Goal: Find specific page/section: Find specific page/section

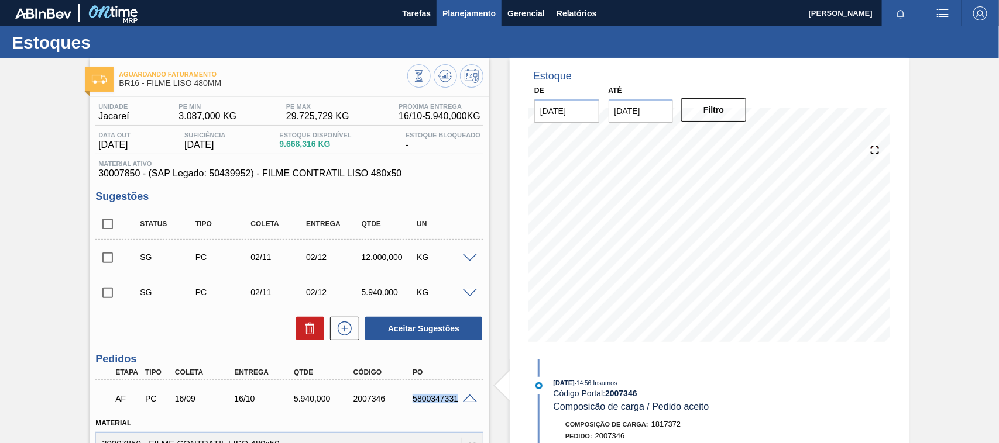
click at [462, 12] on span "Planejamento" at bounding box center [468, 13] width 53 height 14
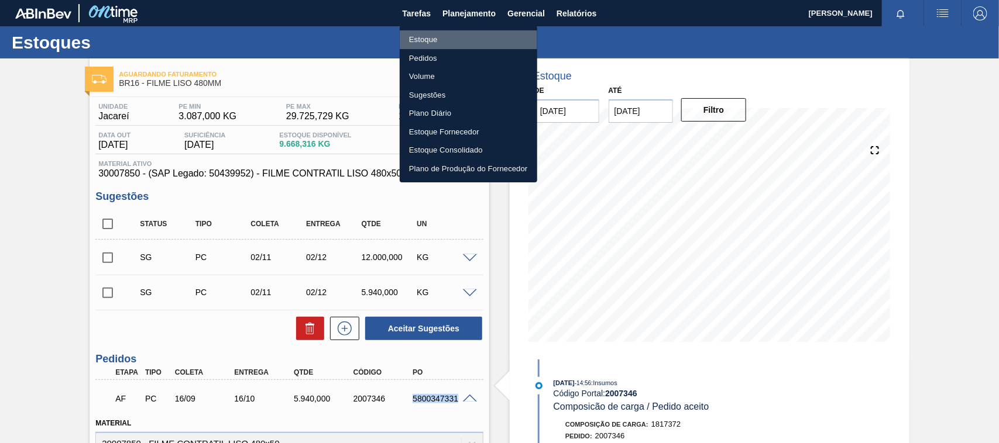
click at [440, 36] on li "Estoque" at bounding box center [468, 39] width 137 height 19
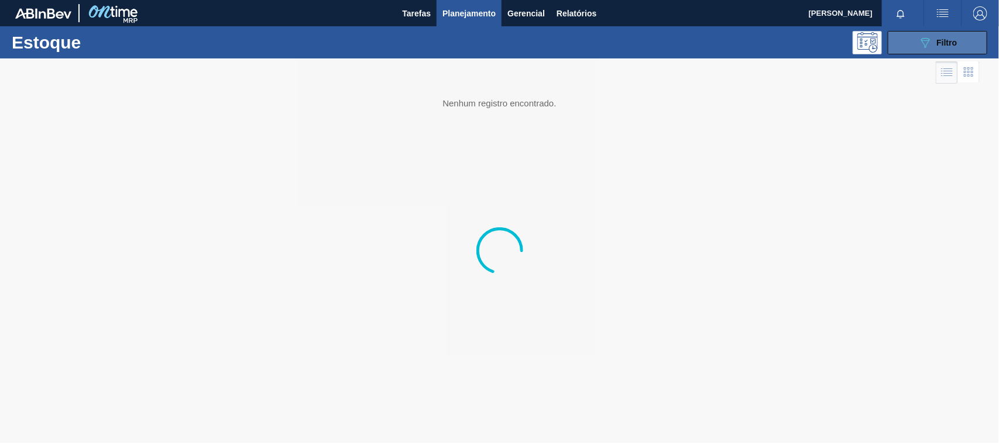
click at [901, 39] on button "089F7B8B-B2A5-4AFE-B5C0-19BA573D28AC Filtro" at bounding box center [936, 42] width 99 height 23
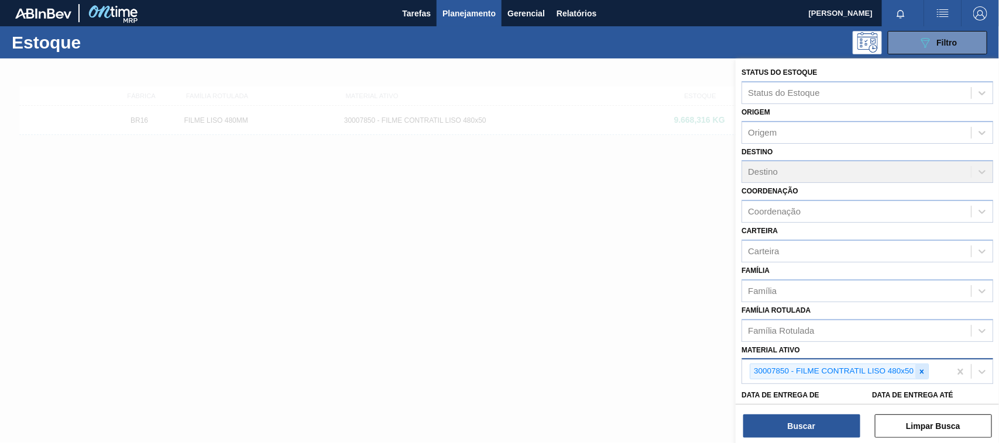
click at [921, 364] on div at bounding box center [921, 371] width 13 height 15
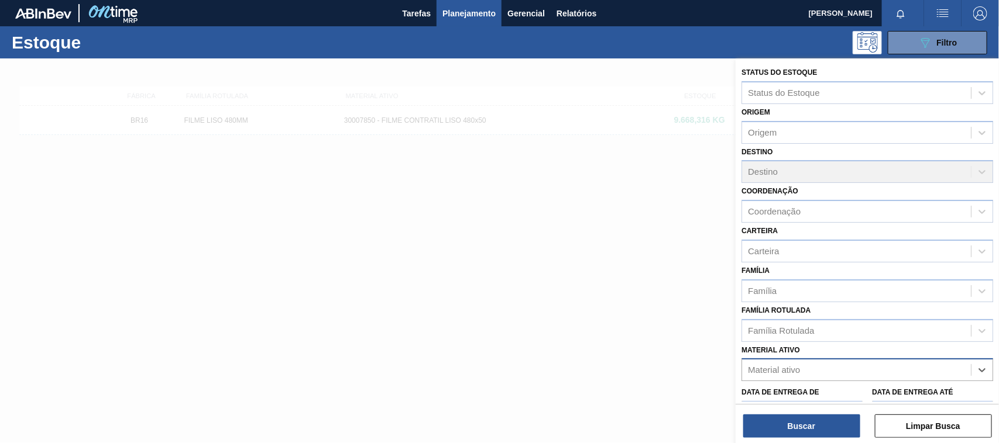
paste ativo "30033934"
type ativo "30033934"
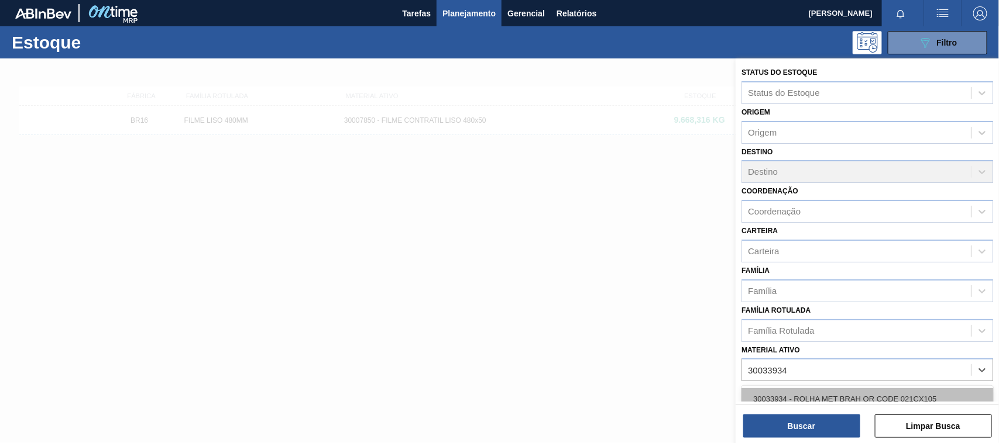
click at [841, 390] on div "30033934 - ROLHA MET BRAH QR CODE 021CX105" at bounding box center [867, 399] width 252 height 22
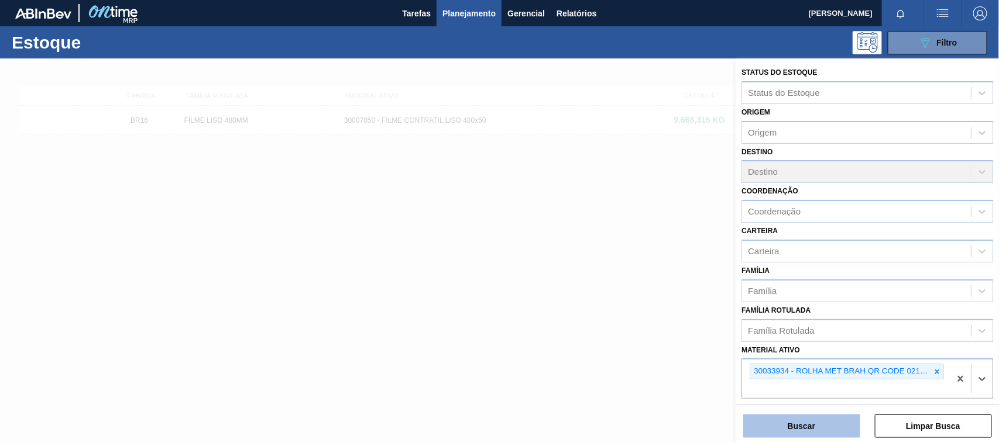
click at [808, 436] on button "Buscar" at bounding box center [801, 426] width 117 height 23
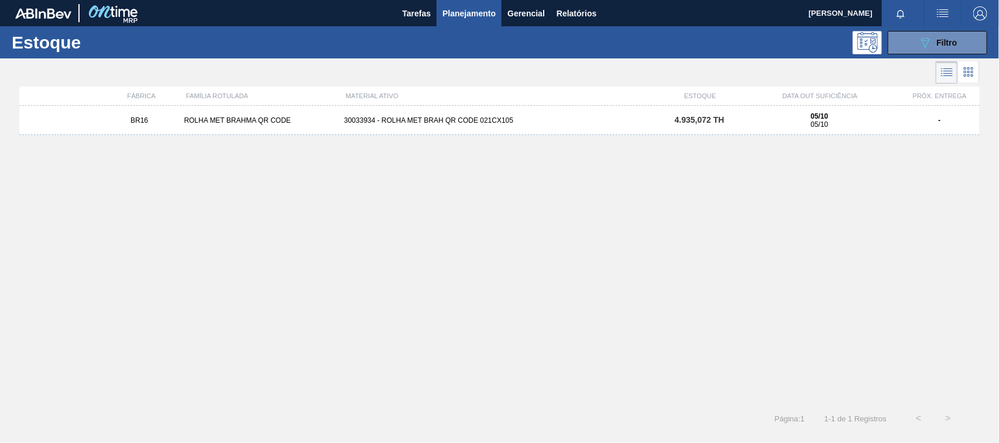
click at [518, 126] on div "BR16 ROLHA MET BRAHMA QR CODE 30033934 - ROLHA MET BRAH QR CODE 021CX105 4.935,…" at bounding box center [499, 120] width 960 height 29
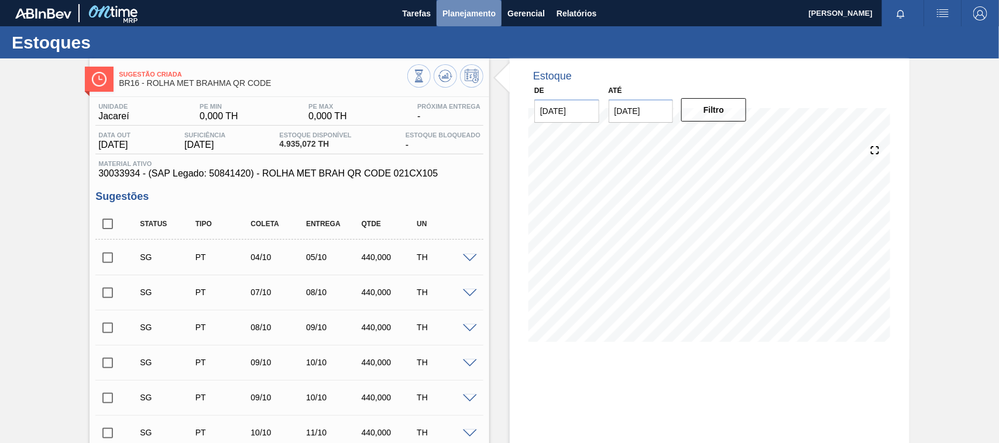
click at [451, 18] on span "Planejamento" at bounding box center [468, 13] width 53 height 14
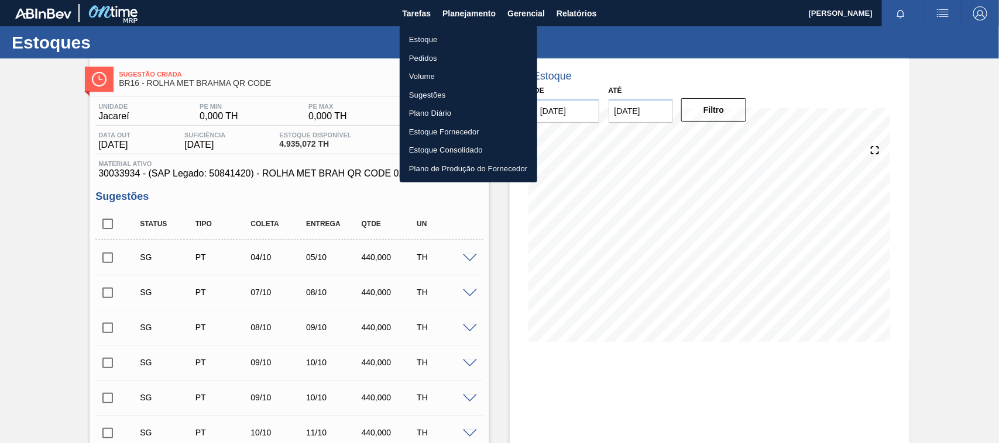
click at [433, 39] on li "Estoque" at bounding box center [468, 39] width 137 height 19
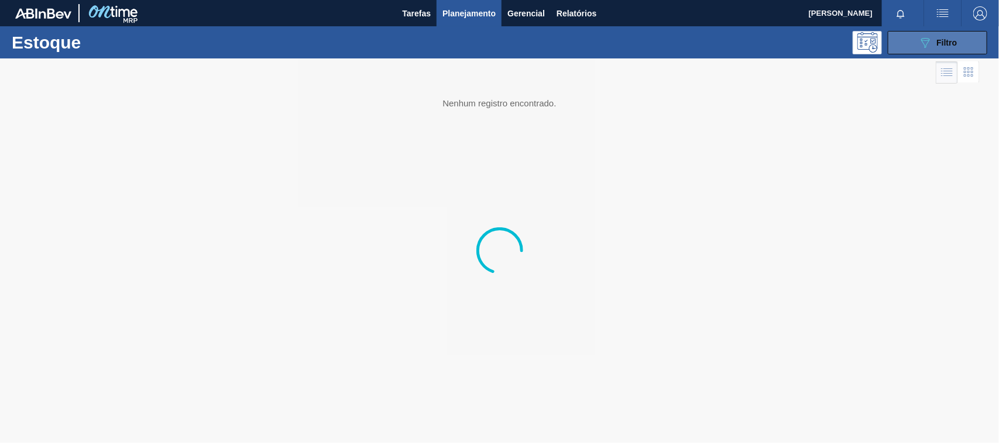
click at [913, 41] on button "089F7B8B-B2A5-4AFE-B5C0-19BA573D28AC Filtro" at bounding box center [936, 42] width 99 height 23
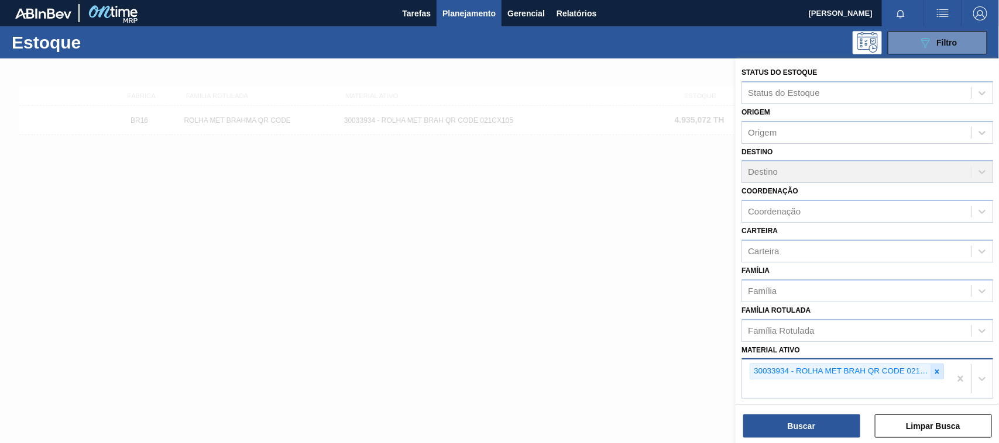
click at [939, 364] on div at bounding box center [936, 371] width 13 height 15
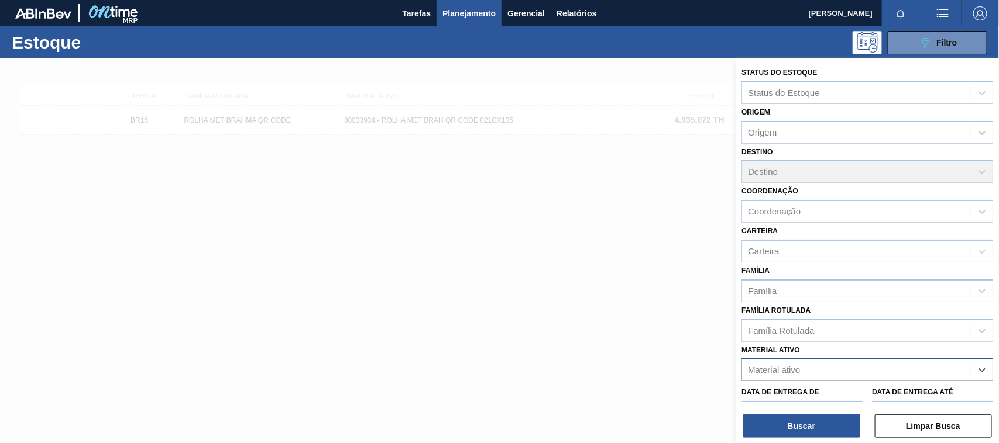
paste ativo "30008416"
type ativo "30008416"
click at [853, 391] on div "30008416 - CLORETO DE CALCIO SOLUCAO 40%" at bounding box center [867, 399] width 252 height 22
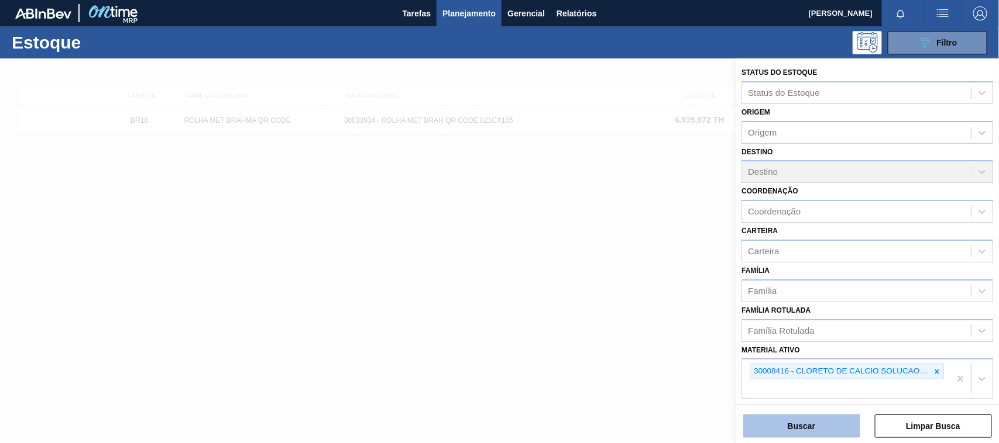
click at [810, 436] on button "Buscar" at bounding box center [801, 426] width 117 height 23
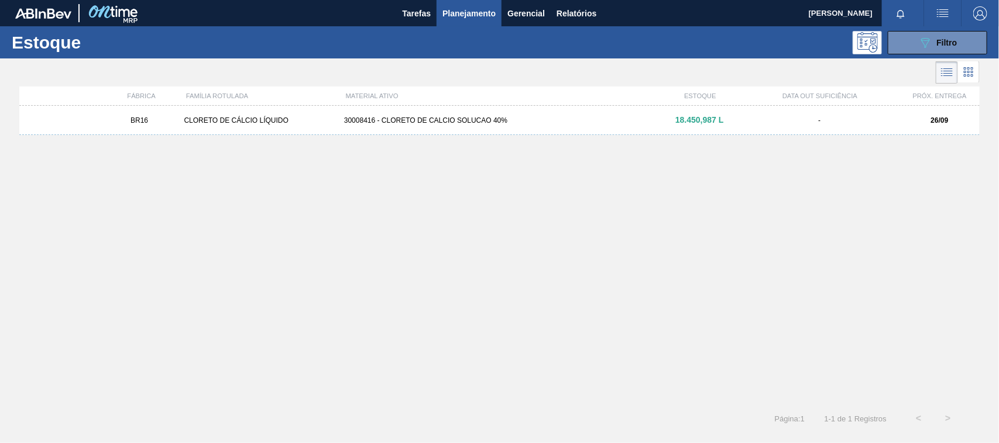
click at [412, 114] on div "BR16 CLORETO DE CÁLCIO LÍQUIDO 30008416 - CLORETO DE CALCIO SOLUCAO 40% 18.450,…" at bounding box center [499, 120] width 960 height 29
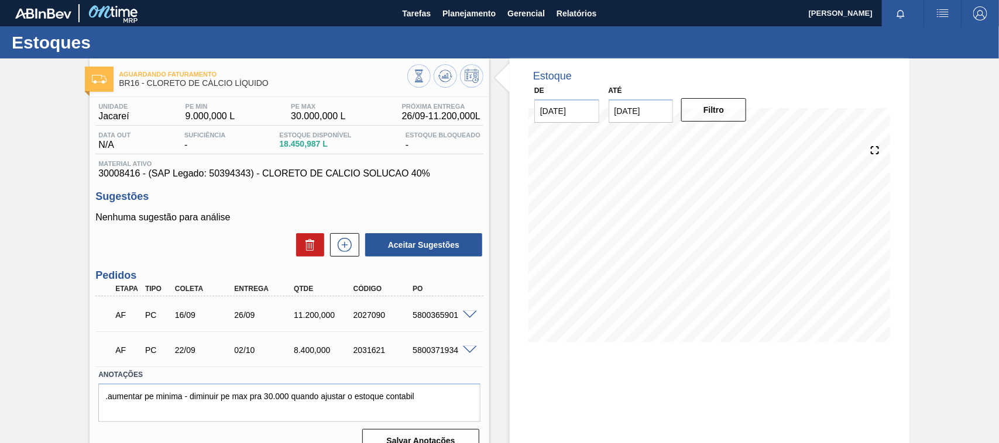
click at [469, 352] on span at bounding box center [470, 350] width 14 height 9
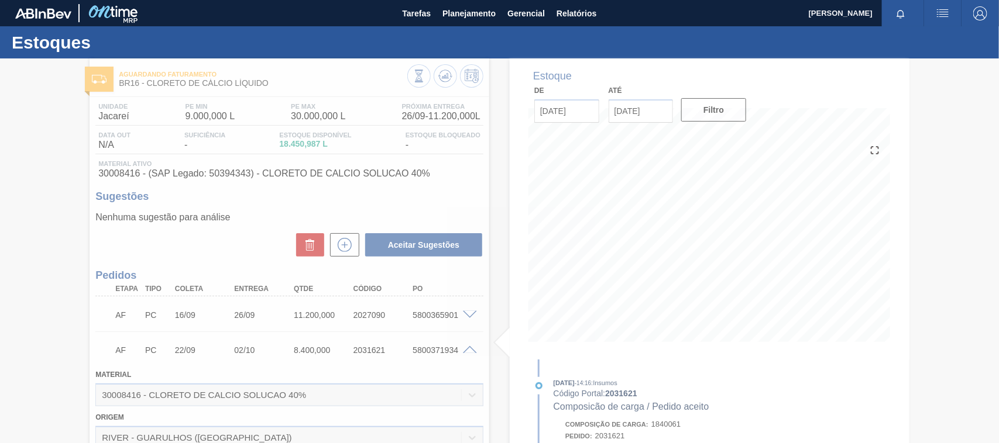
scroll to position [73, 0]
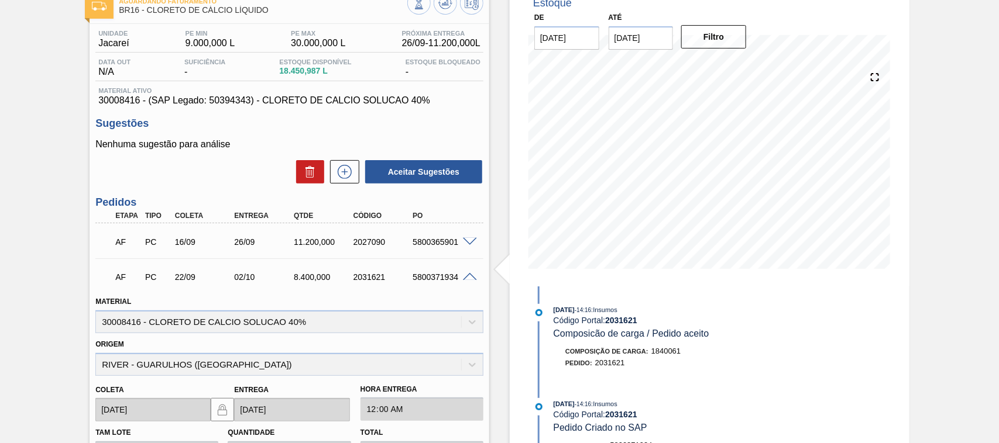
click at [465, 244] on span at bounding box center [470, 242] width 14 height 9
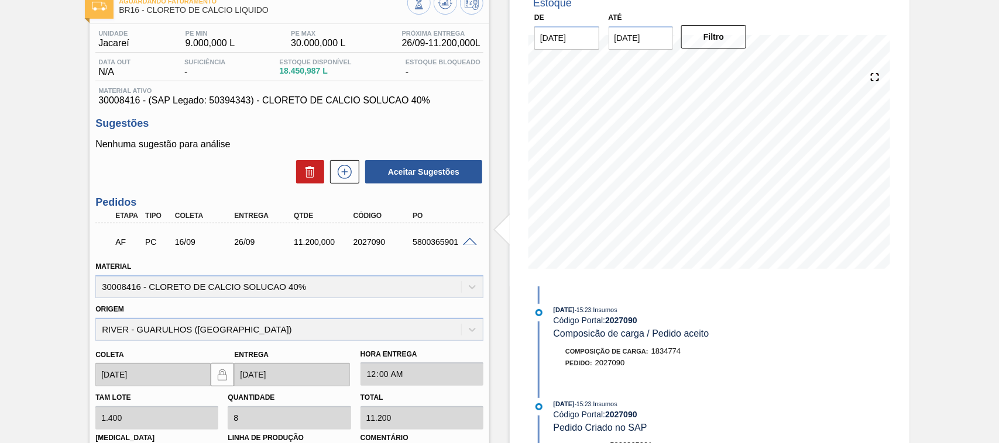
scroll to position [0, 0]
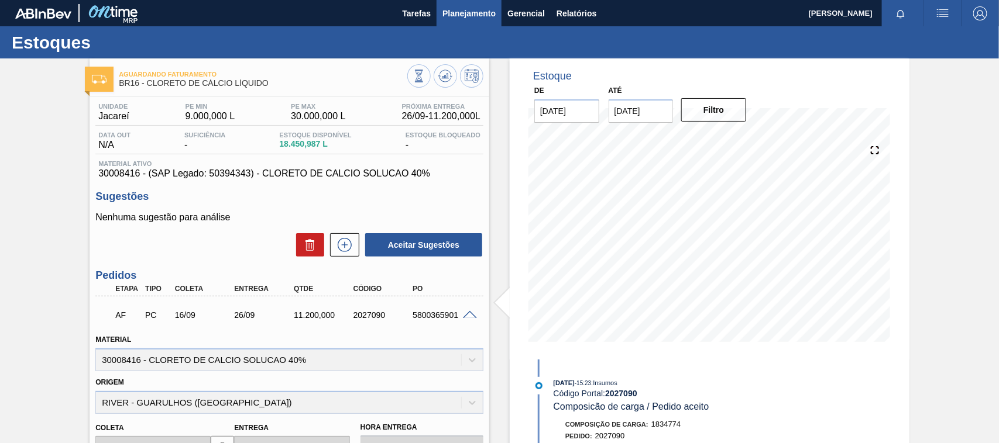
click at [471, 15] on span "Planejamento" at bounding box center [468, 13] width 53 height 14
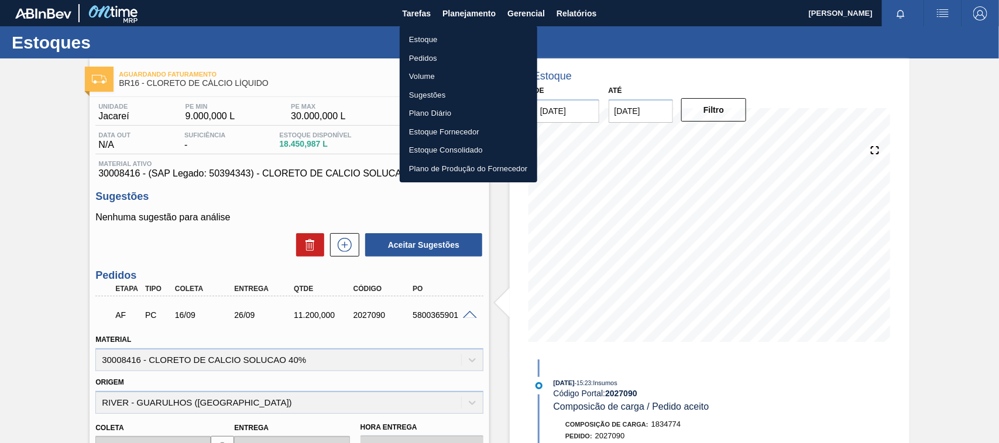
click at [414, 41] on li "Estoque" at bounding box center [468, 39] width 137 height 19
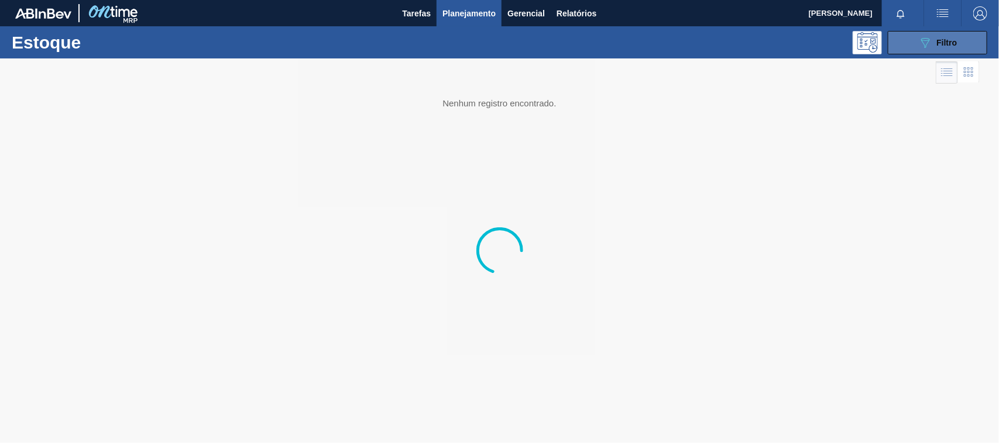
click at [914, 41] on button "089F7B8B-B2A5-4AFE-B5C0-19BA573D28AC Filtro" at bounding box center [936, 42] width 99 height 23
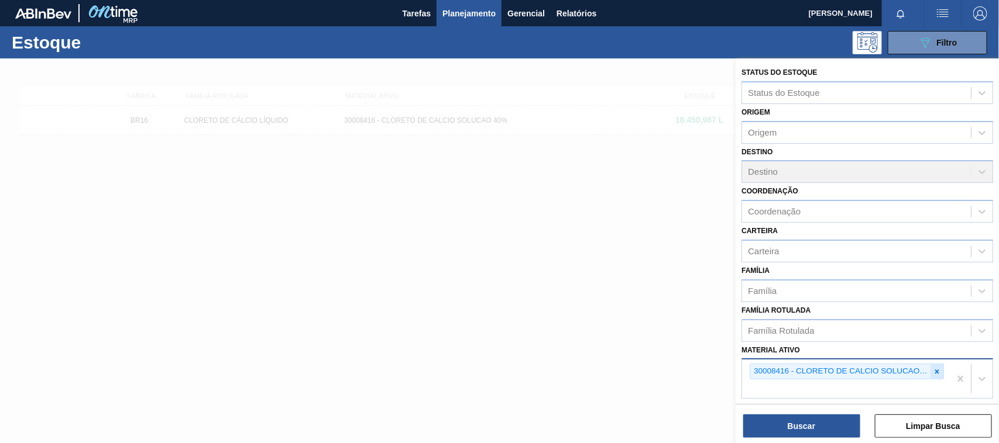
click at [935, 370] on icon at bounding box center [937, 372] width 4 height 4
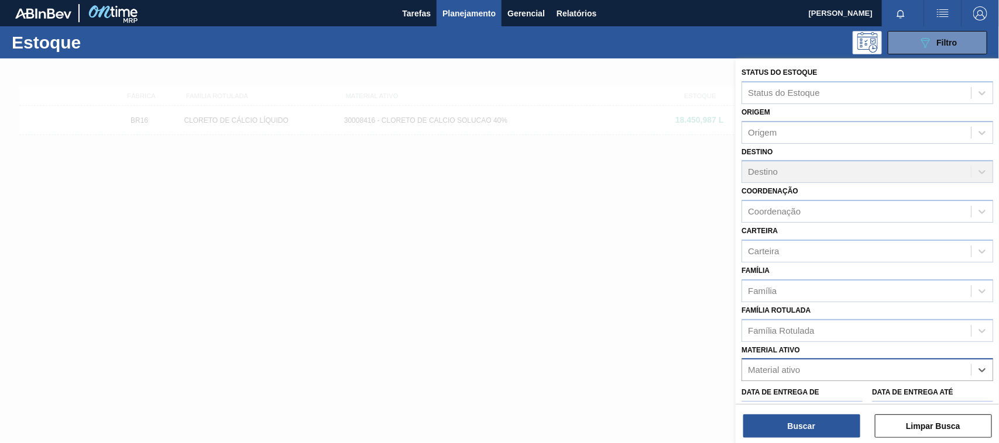
paste ativo "30012510"
type ativo "30012510"
click at [796, 391] on div "30012510 - FILME C. 510X65 SK 350ML MP C18 429" at bounding box center [867, 399] width 252 height 22
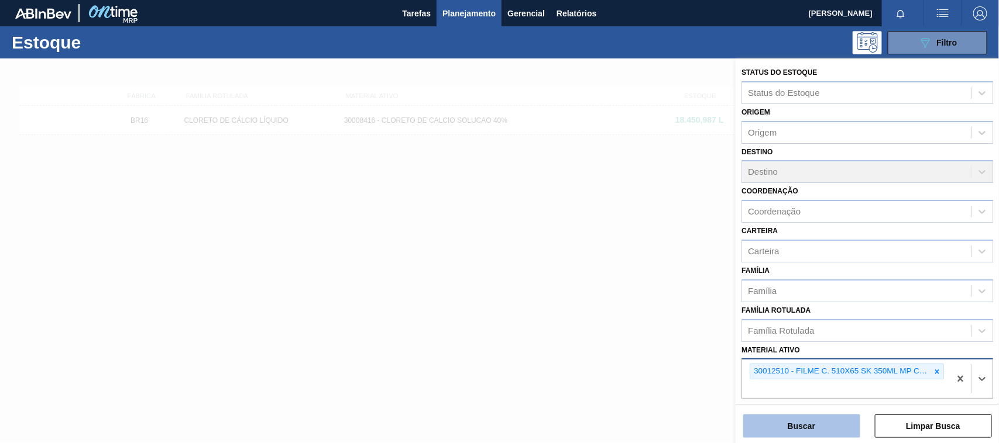
click at [794, 423] on button "Buscar" at bounding box center [801, 426] width 117 height 23
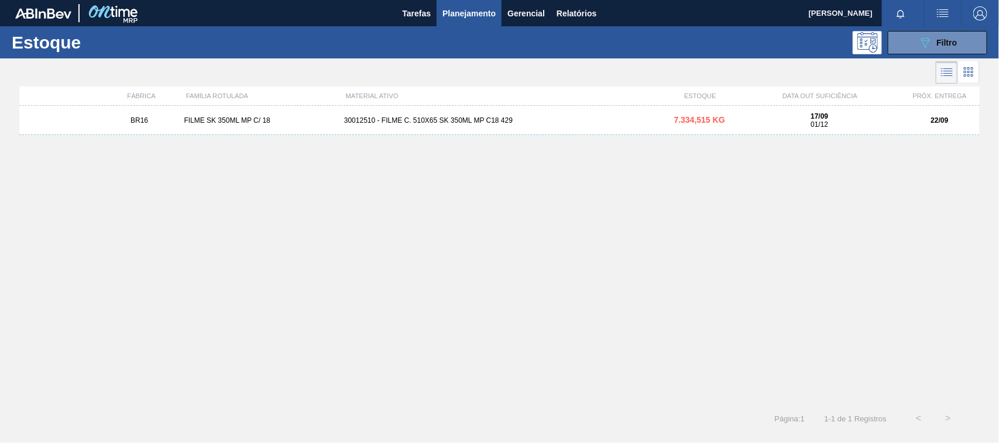
click at [436, 116] on div "30012510 - FILME C. 510X65 SK 350ML MP C18 429" at bounding box center [499, 120] width 320 height 8
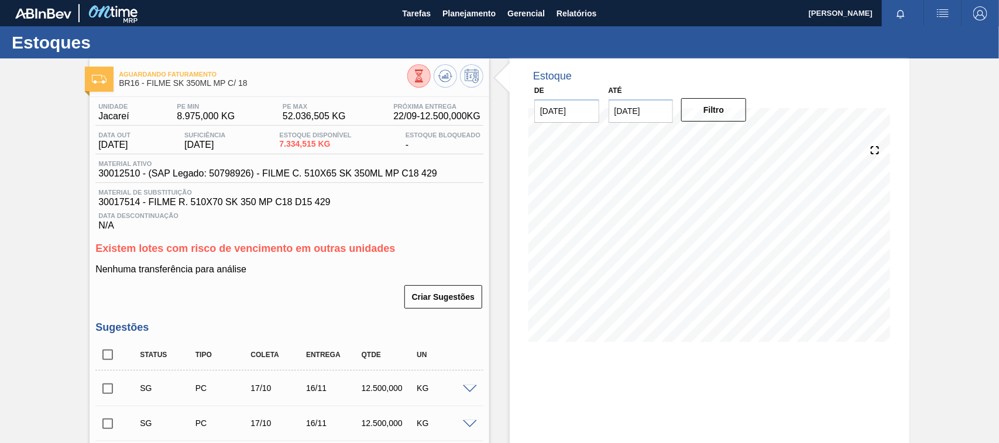
scroll to position [271, 0]
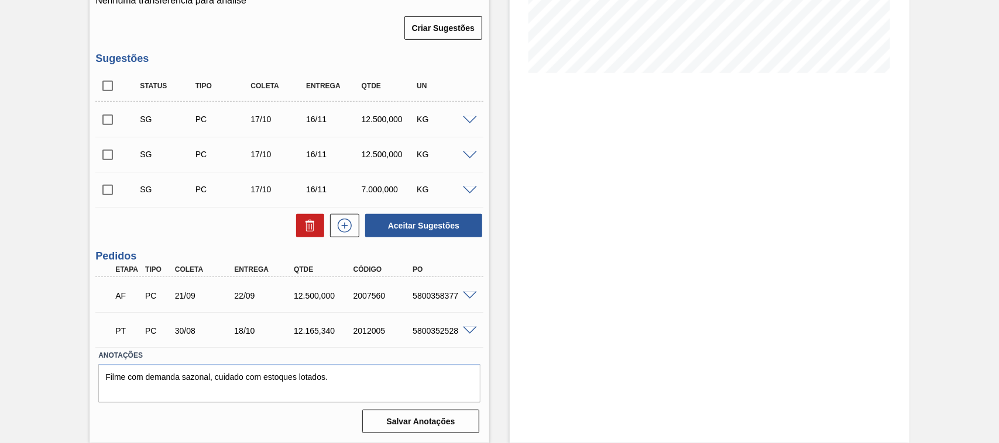
click at [469, 294] on span at bounding box center [470, 296] width 14 height 9
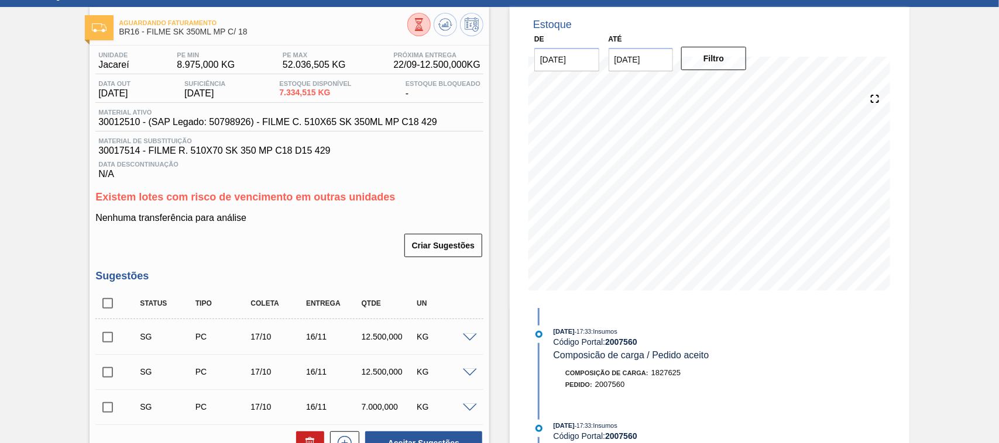
scroll to position [0, 0]
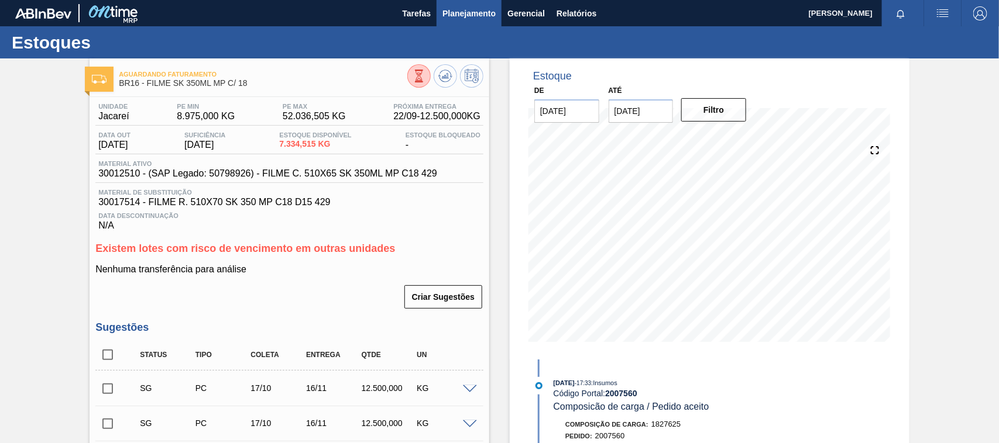
click at [472, 12] on span "Planejamento" at bounding box center [468, 13] width 53 height 14
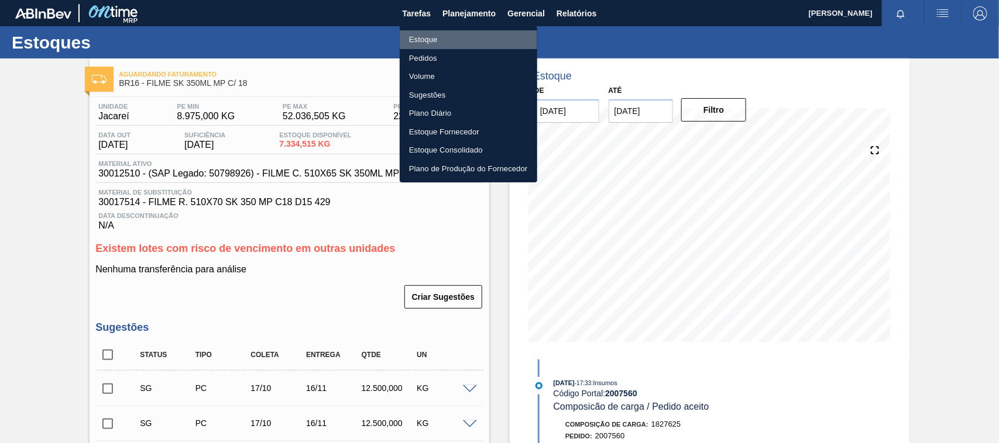
click at [453, 42] on li "Estoque" at bounding box center [468, 39] width 137 height 19
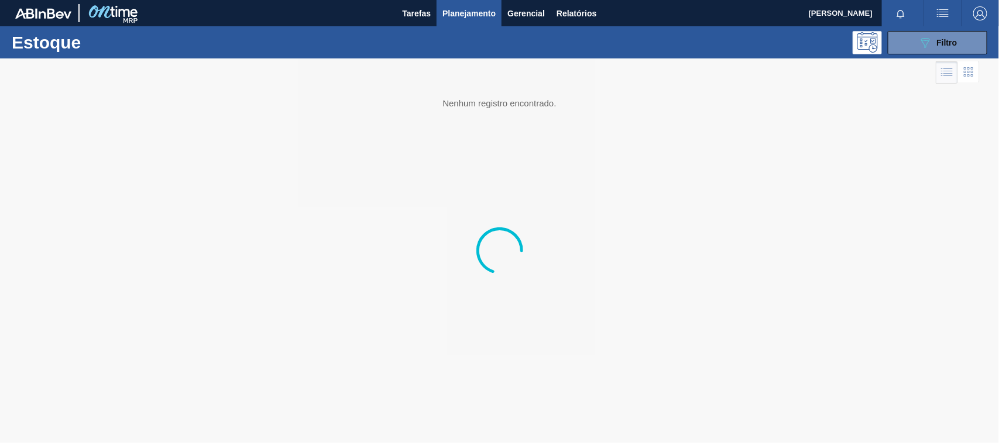
click at [987, 54] on div "Estoque 089F7B8B-B2A5-4AFE-B5C0-19BA573D28AC Filtro" at bounding box center [499, 42] width 999 height 32
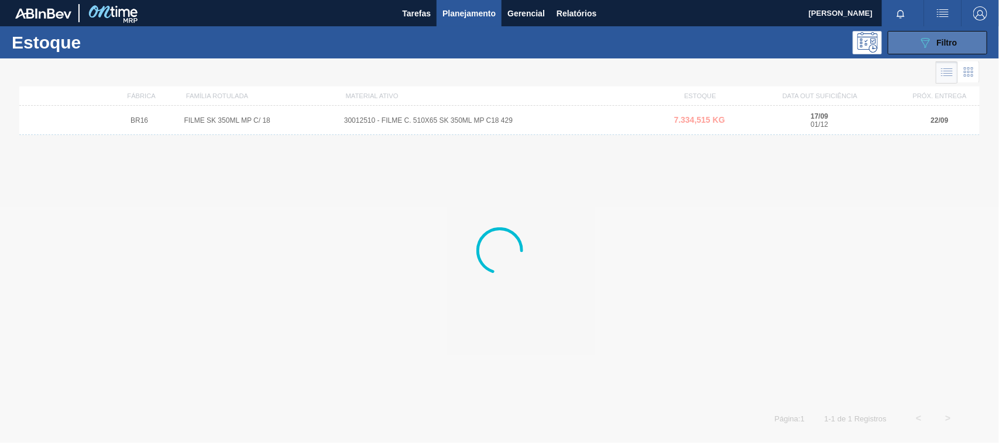
click at [961, 47] on button "089F7B8B-B2A5-4AFE-B5C0-19BA573D28AC Filtro" at bounding box center [936, 42] width 99 height 23
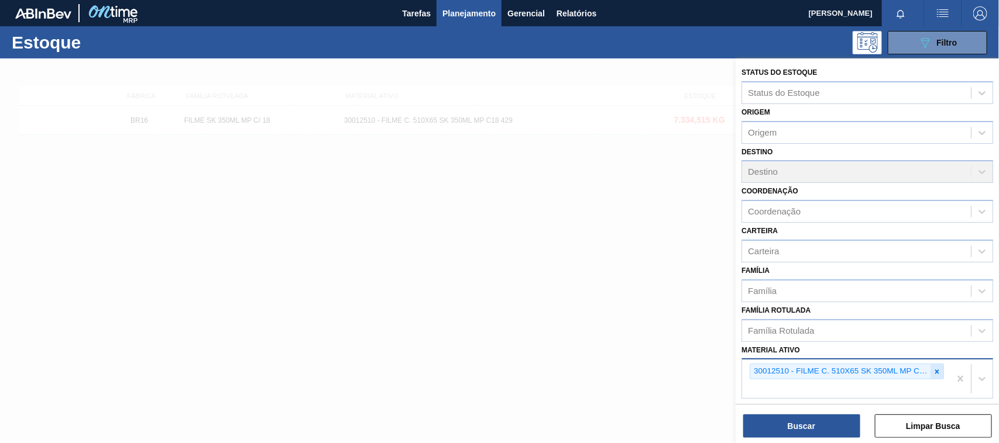
click at [935, 370] on icon at bounding box center [937, 372] width 4 height 4
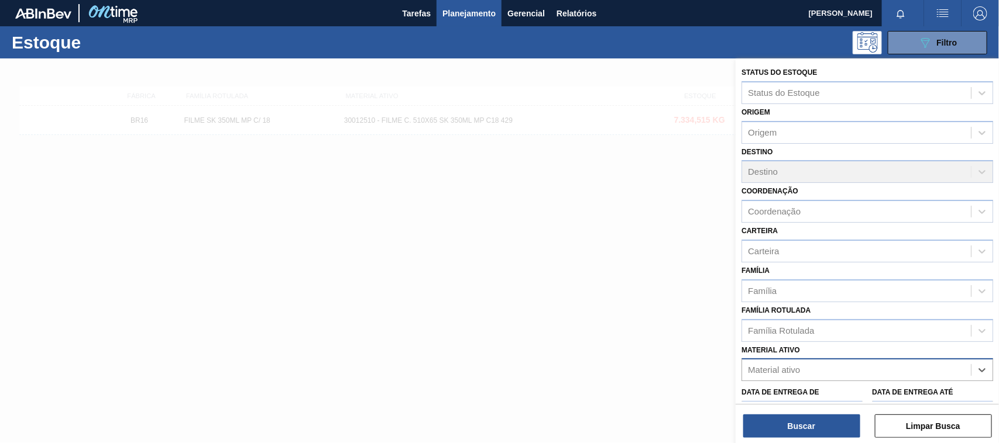
paste ativo "30003637"
type ativo "30003637"
click at [845, 394] on div "30003637 - TERRA INFUSORIA;HYFLO SUPER CEL" at bounding box center [867, 399] width 252 height 22
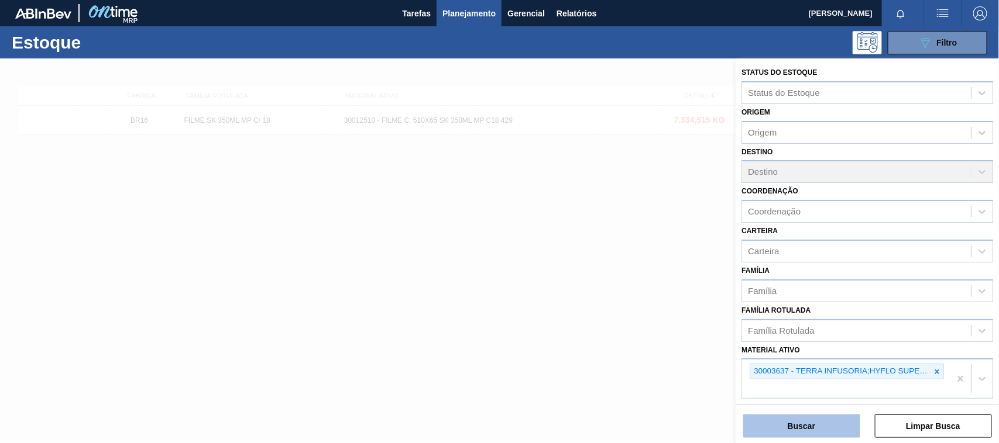
click at [807, 418] on button "Buscar" at bounding box center [801, 426] width 117 height 23
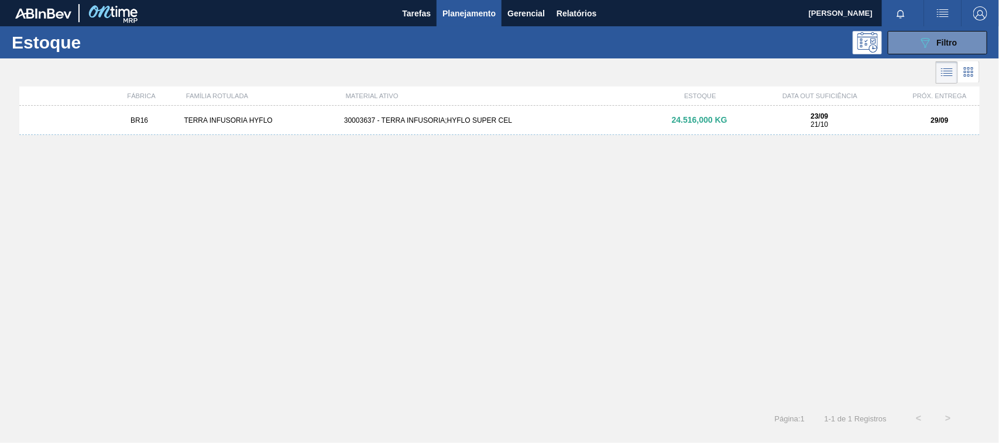
click at [498, 127] on div "BR16 TERRA INFUSORIA HYFLO 30003637 - TERRA INFUSORIA;HYFLO SUPER CEL 24.516,00…" at bounding box center [499, 120] width 960 height 29
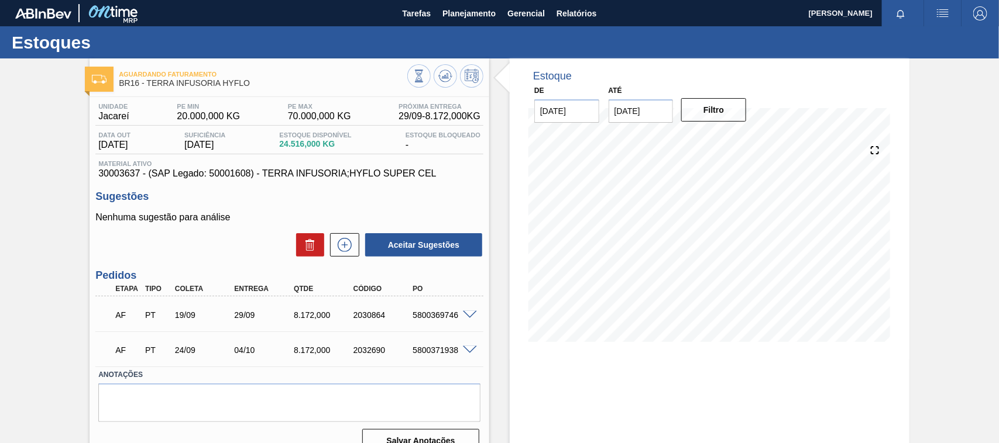
click at [465, 311] on div at bounding box center [471, 314] width 23 height 9
click at [466, 316] on span at bounding box center [470, 315] width 14 height 9
